Goal: Information Seeking & Learning: Learn about a topic

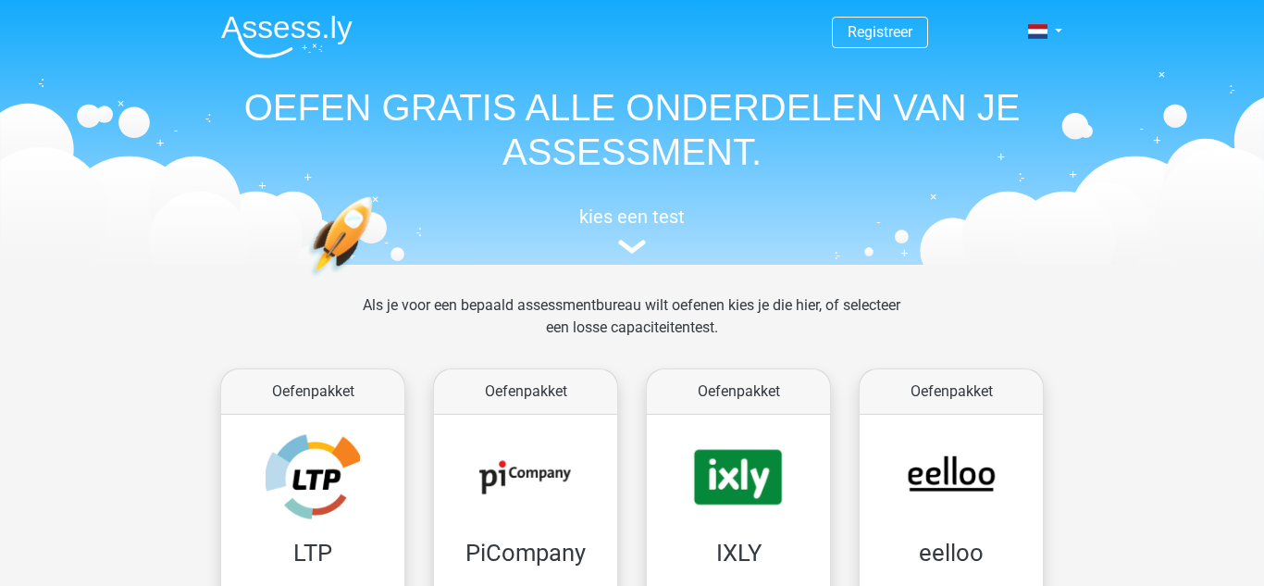
scroll to position [183, 0]
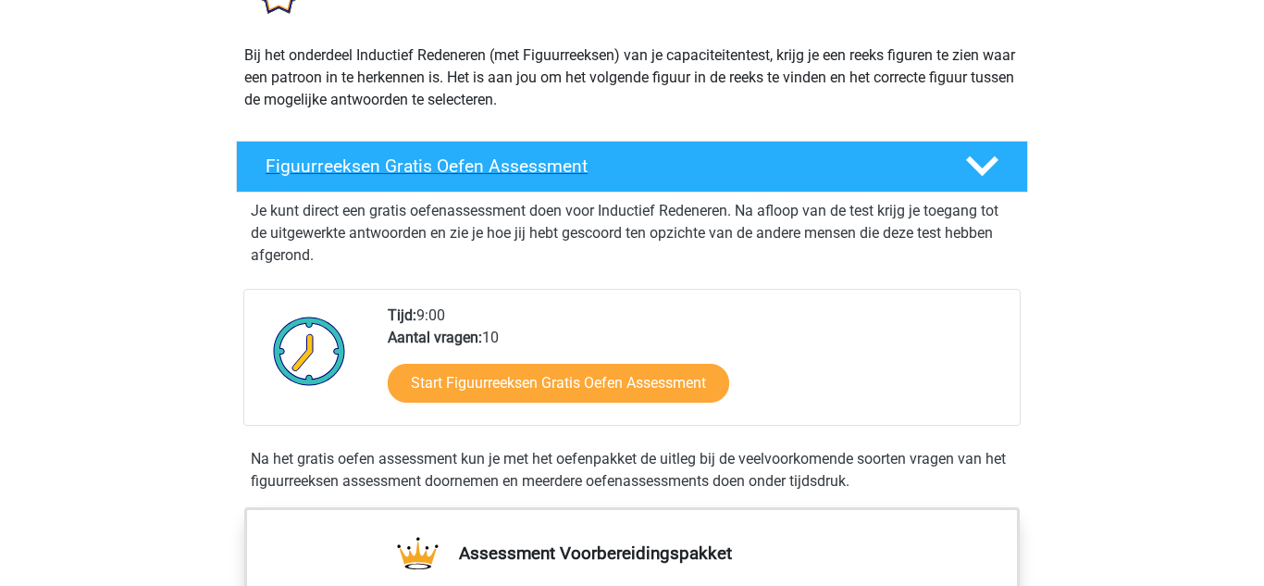
scroll to position [189, 0]
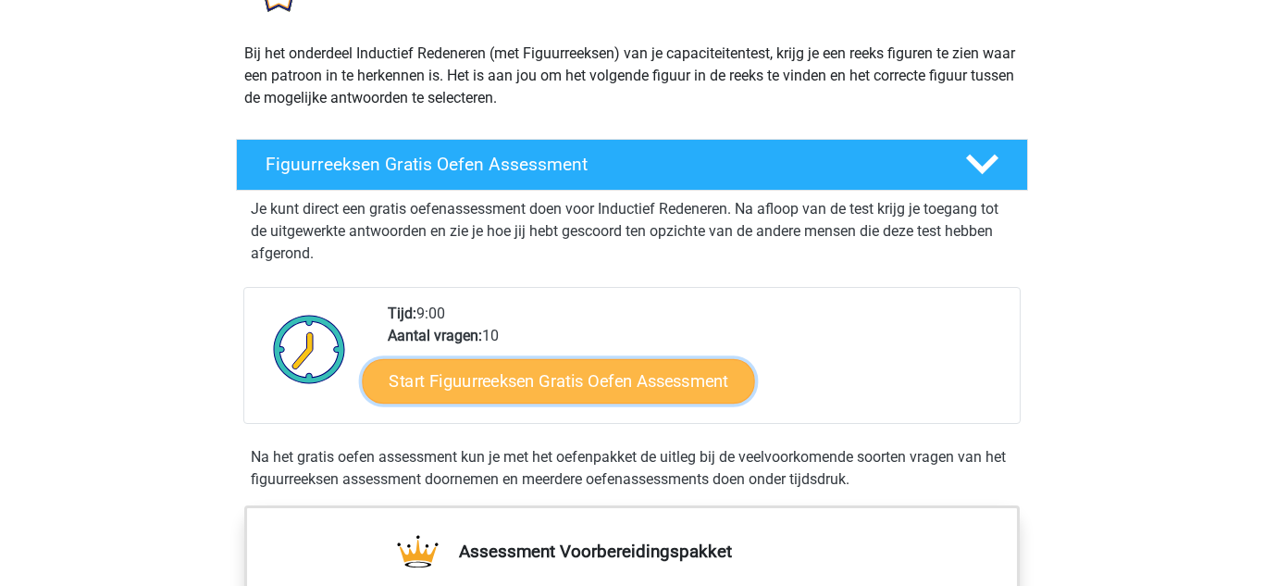
click at [454, 369] on link "Start Figuurreeksen Gratis Oefen Assessment" at bounding box center [559, 380] width 392 height 44
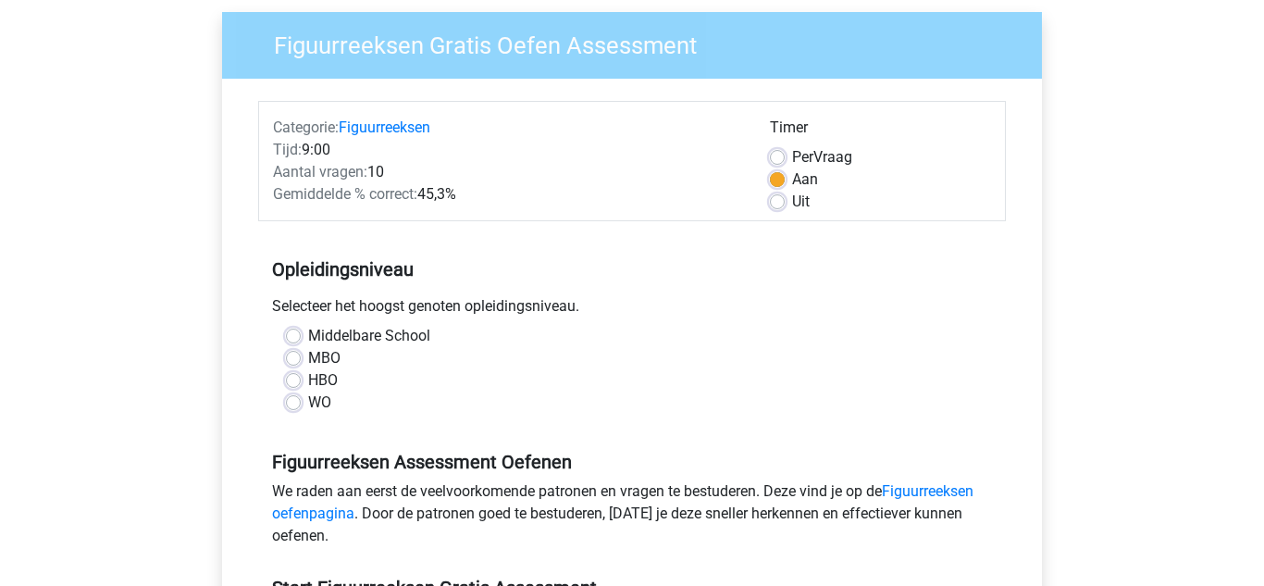
scroll to position [147, 0]
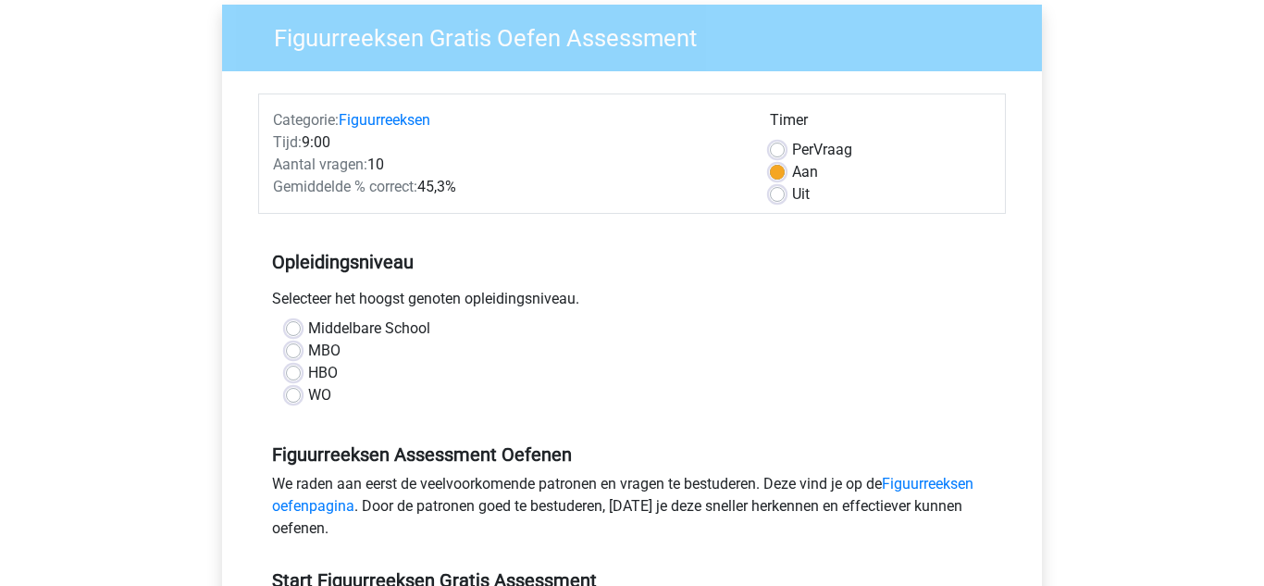
click at [301, 342] on div "MBO" at bounding box center [632, 351] width 692 height 22
click at [308, 352] on label "MBO" at bounding box center [324, 351] width 32 height 22
click at [295, 352] on input "MBO" at bounding box center [293, 349] width 15 height 19
radio input "true"
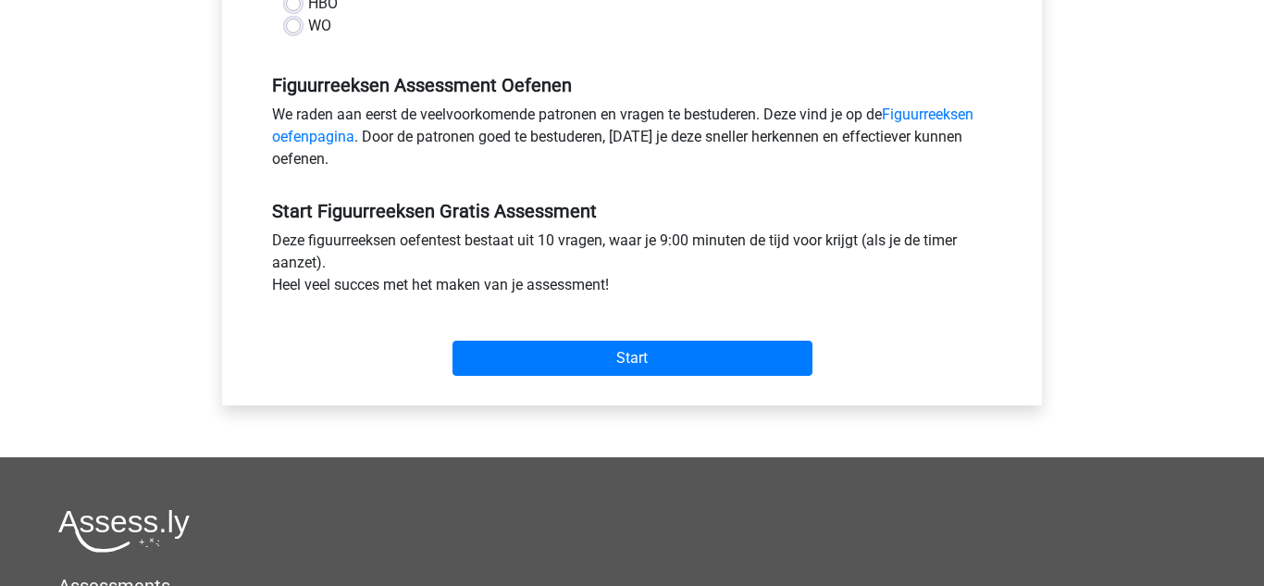
scroll to position [526, 0]
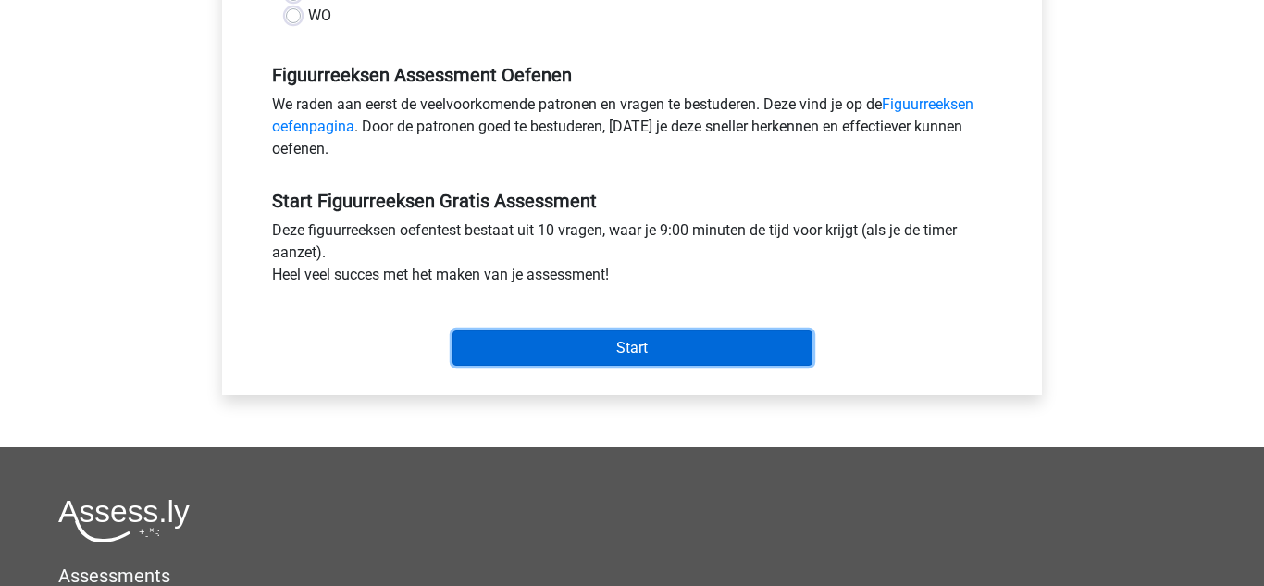
click at [491, 343] on input "Start" at bounding box center [632, 347] width 360 height 35
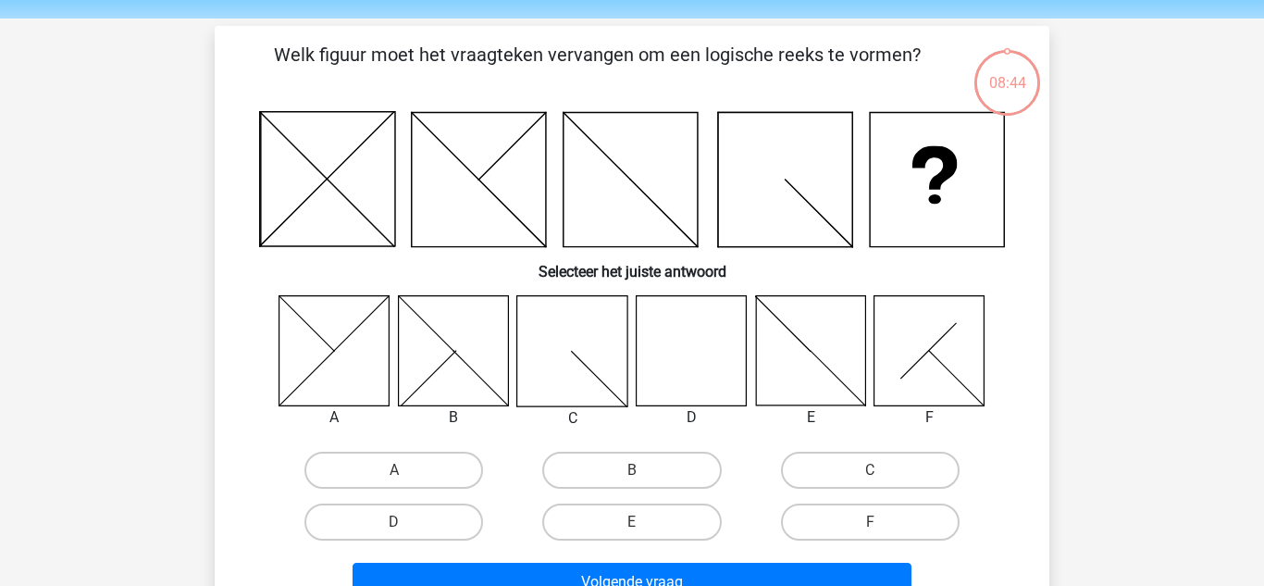
scroll to position [60, 0]
